Goal: Transaction & Acquisition: Book appointment/travel/reservation

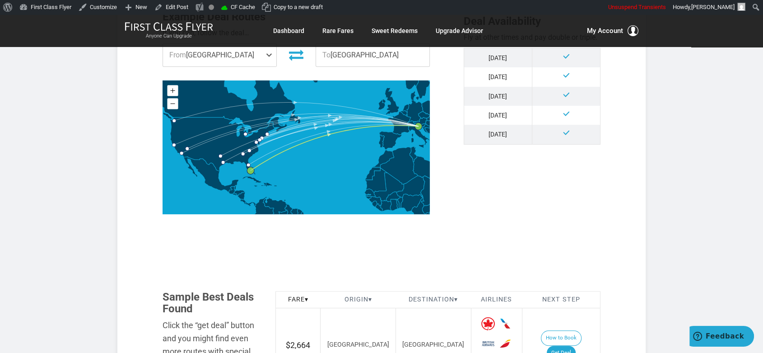
scroll to position [501, 0]
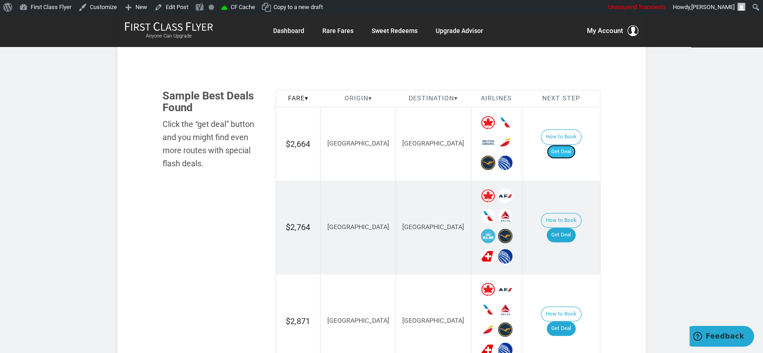
click at [572, 144] on link "Get Deal" at bounding box center [561, 151] width 29 height 14
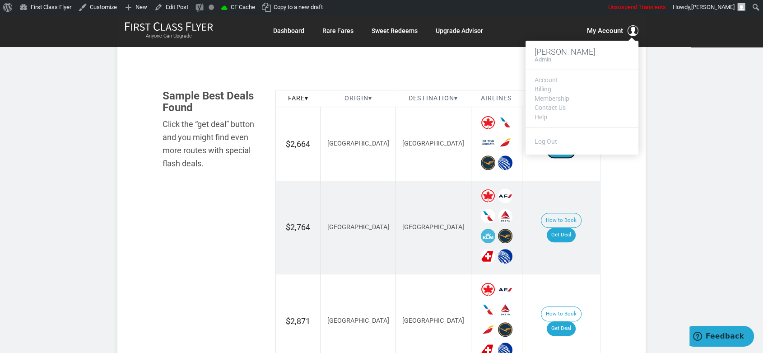
scroll to position [552, 0]
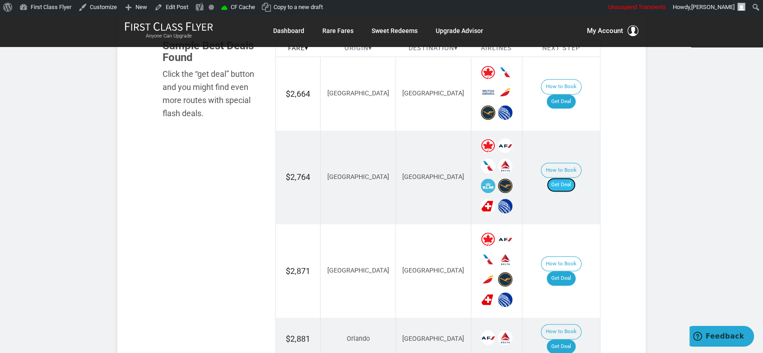
click at [571, 177] on link "Get Deal" at bounding box center [561, 184] width 29 height 14
click at [567, 271] on link "Get Deal" at bounding box center [561, 278] width 29 height 14
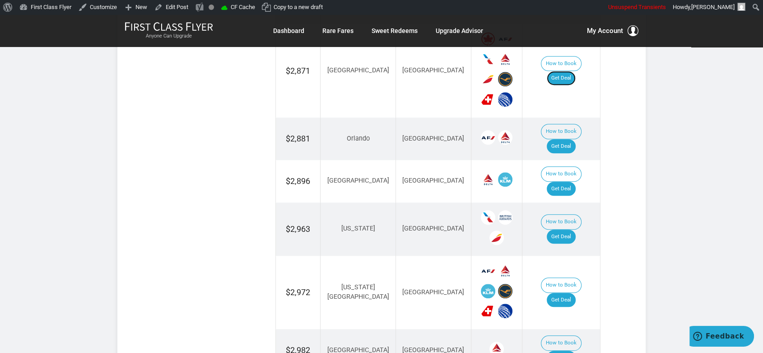
scroll to position [752, 0]
click at [573, 139] on link "Get Deal" at bounding box center [561, 146] width 29 height 14
click at [573, 181] on link "Get Deal" at bounding box center [561, 188] width 29 height 14
click at [562, 229] on link "Get Deal" at bounding box center [561, 236] width 29 height 14
click at [574, 229] on link "Get Deal" at bounding box center [561, 236] width 29 height 14
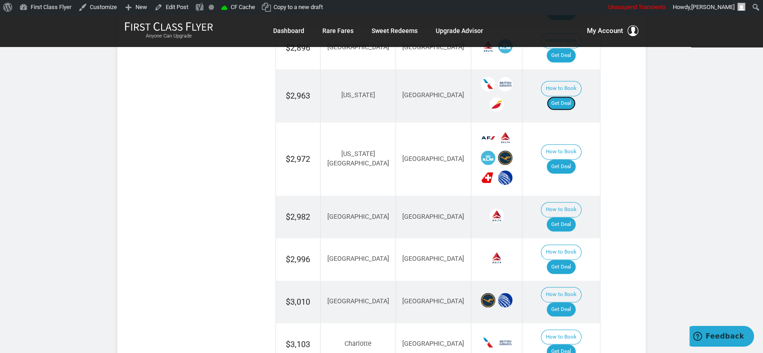
scroll to position [903, 0]
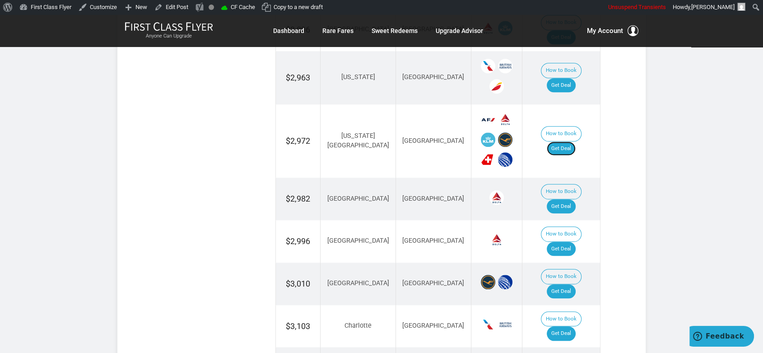
drag, startPoint x: 555, startPoint y: 112, endPoint x: 578, endPoint y: 122, distance: 25.1
click at [555, 141] on link "Get Deal" at bounding box center [561, 148] width 29 height 14
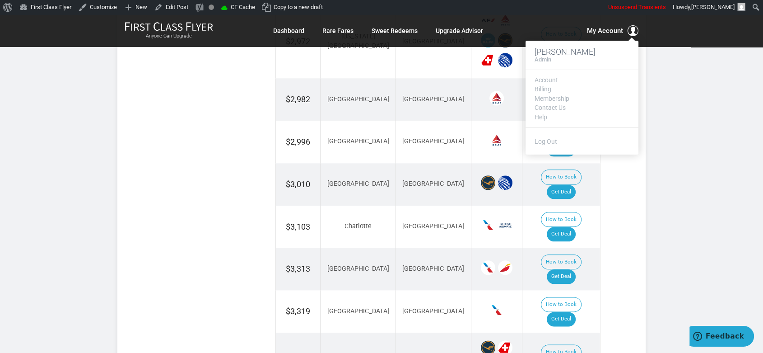
scroll to position [1003, 0]
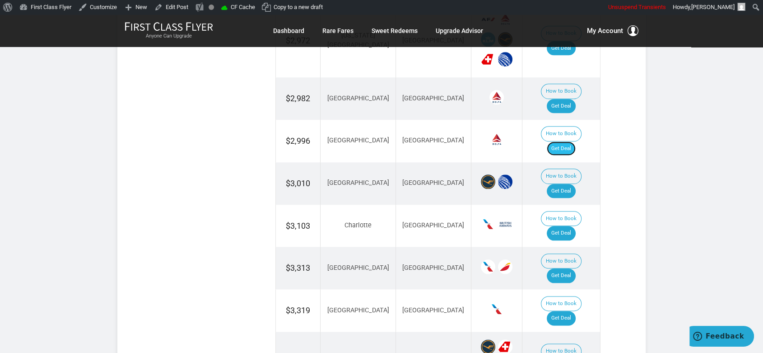
click at [574, 141] on link "Get Deal" at bounding box center [561, 148] width 29 height 14
click at [568, 184] on link "Get Deal" at bounding box center [561, 191] width 29 height 14
click at [571, 226] on link "Get Deal" at bounding box center [561, 233] width 29 height 14
drag, startPoint x: 566, startPoint y: 195, endPoint x: 567, endPoint y: 201, distance: 6.4
click at [566, 268] on link "Get Deal" at bounding box center [561, 275] width 29 height 14
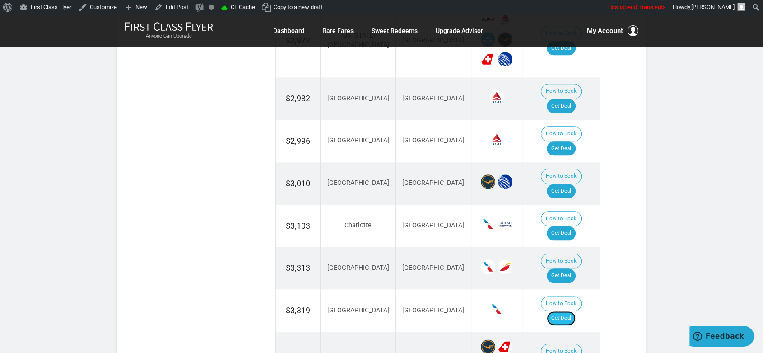
click at [567, 311] on link "Get Deal" at bounding box center [561, 318] width 29 height 14
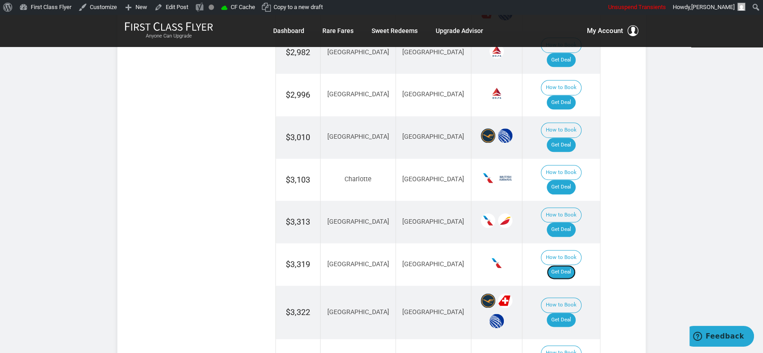
scroll to position [1053, 0]
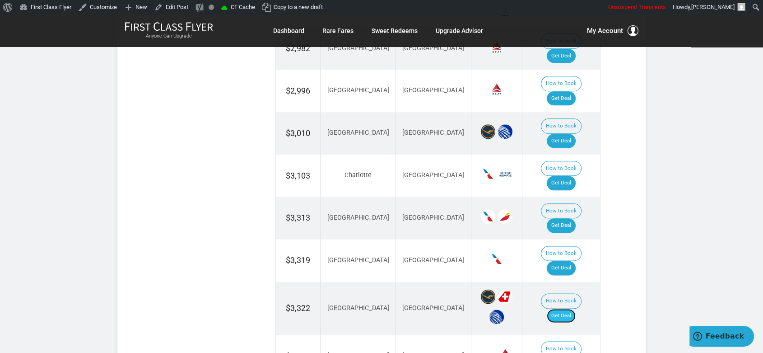
click at [568, 308] on link "Get Deal" at bounding box center [561, 315] width 29 height 14
